Goal: Book appointment/travel/reservation

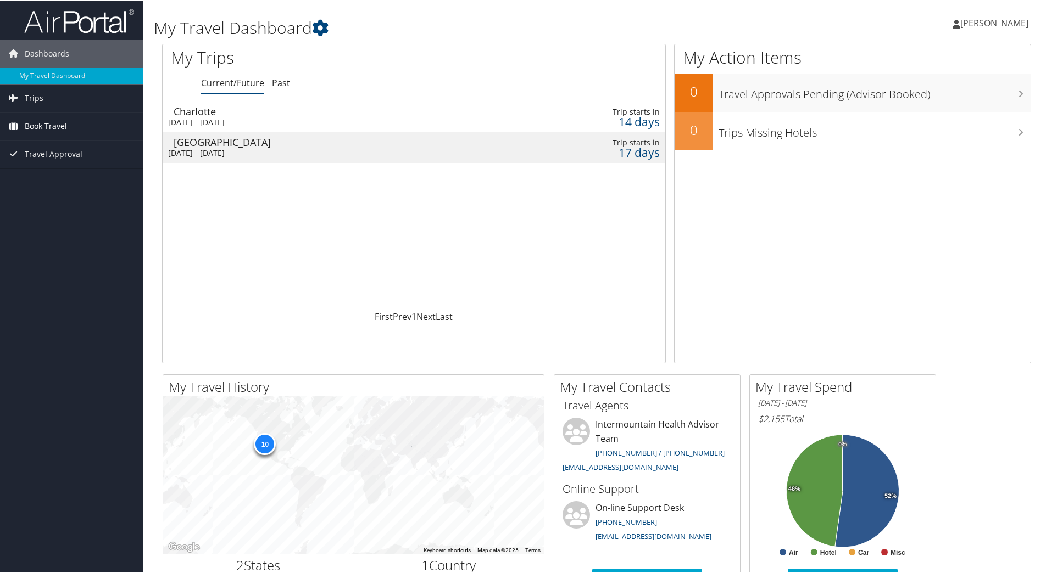
click at [63, 118] on span "Book Travel" at bounding box center [46, 125] width 42 height 27
click at [68, 180] on link "Book/Manage Online Trips" at bounding box center [71, 180] width 143 height 16
click at [71, 180] on link "Book/Manage Online Trips" at bounding box center [71, 180] width 143 height 16
